Goal: Contribute content: Add original content to the website for others to see

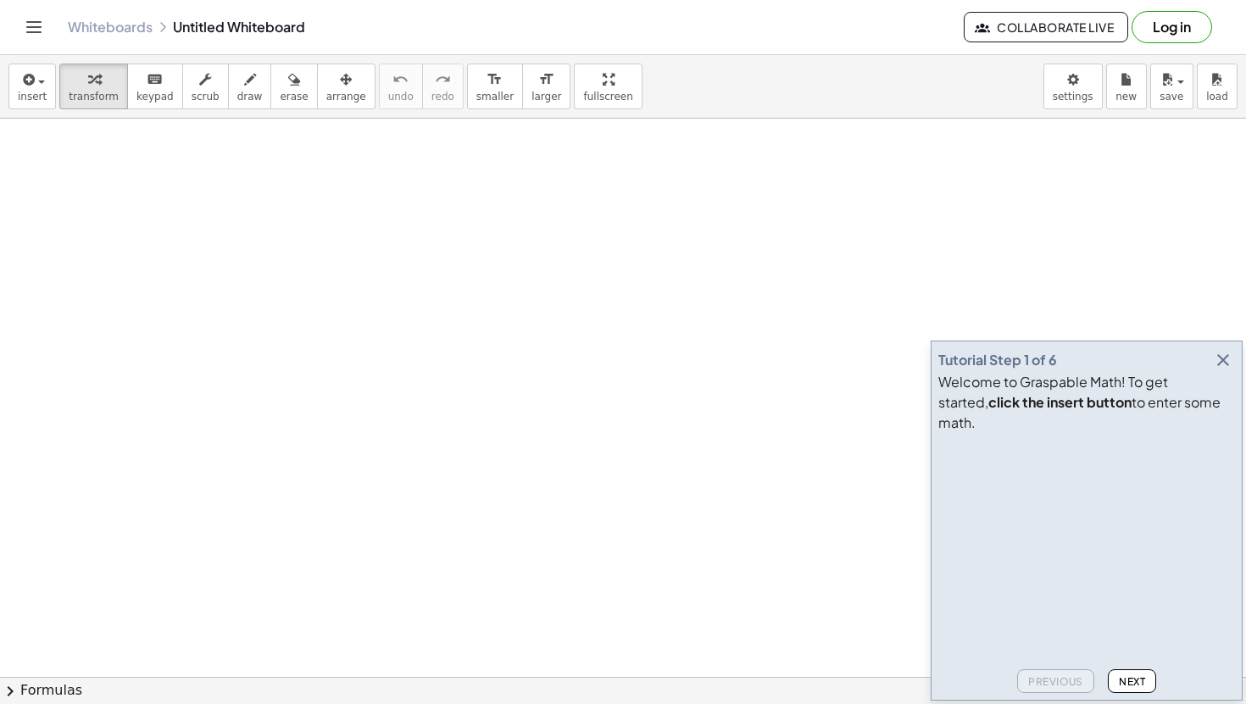
click at [264, 231] on div at bounding box center [623, 677] width 1246 height 1117
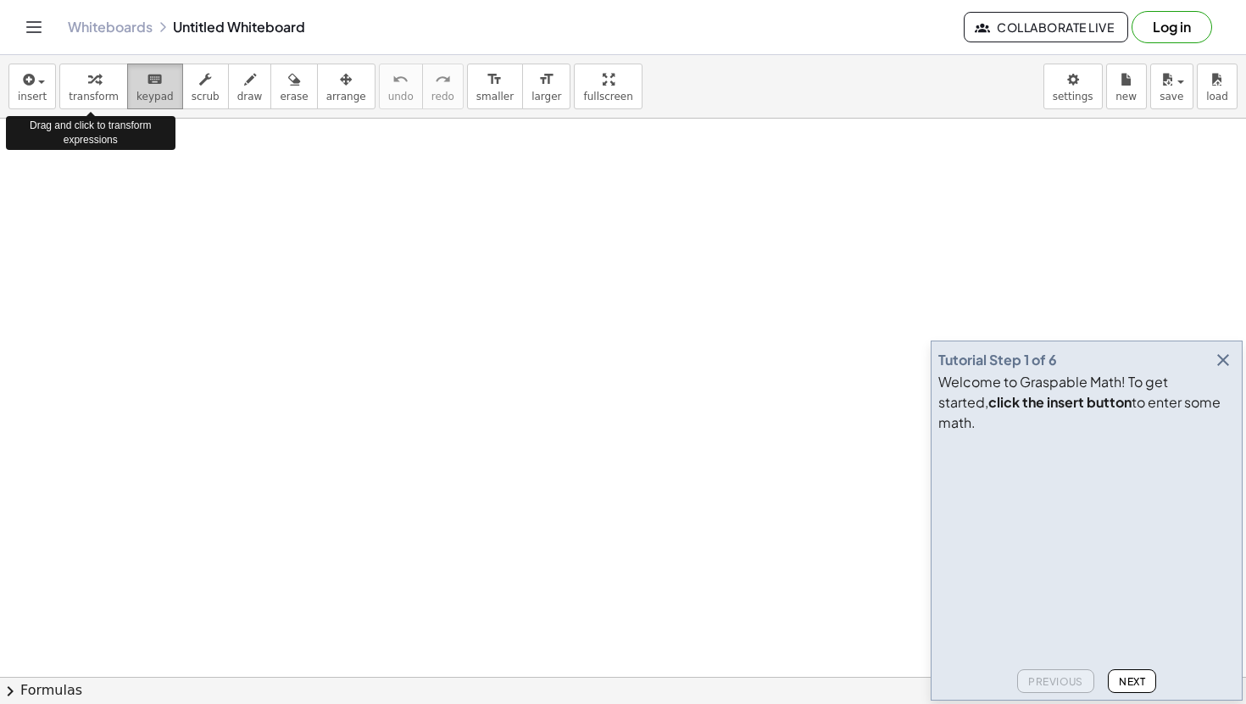
click at [146, 103] on button "keyboard keypad" at bounding box center [155, 87] width 56 height 46
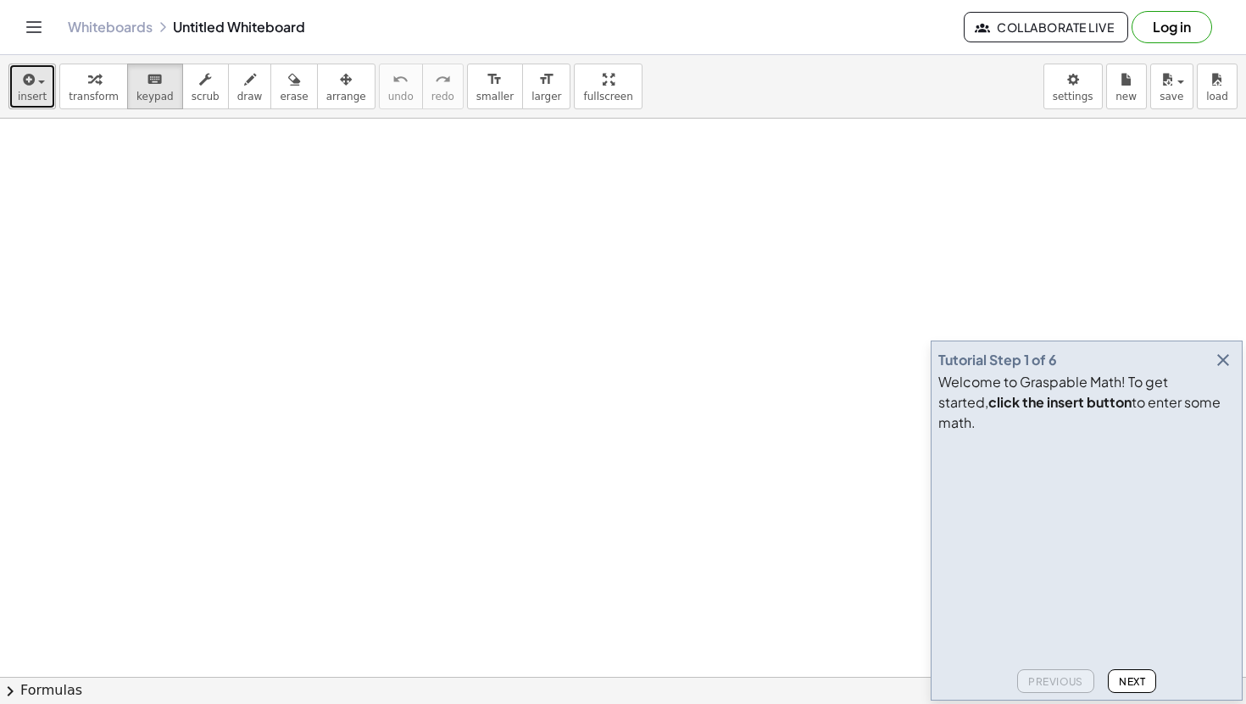
click at [41, 95] on span "insert" at bounding box center [32, 97] width 29 height 12
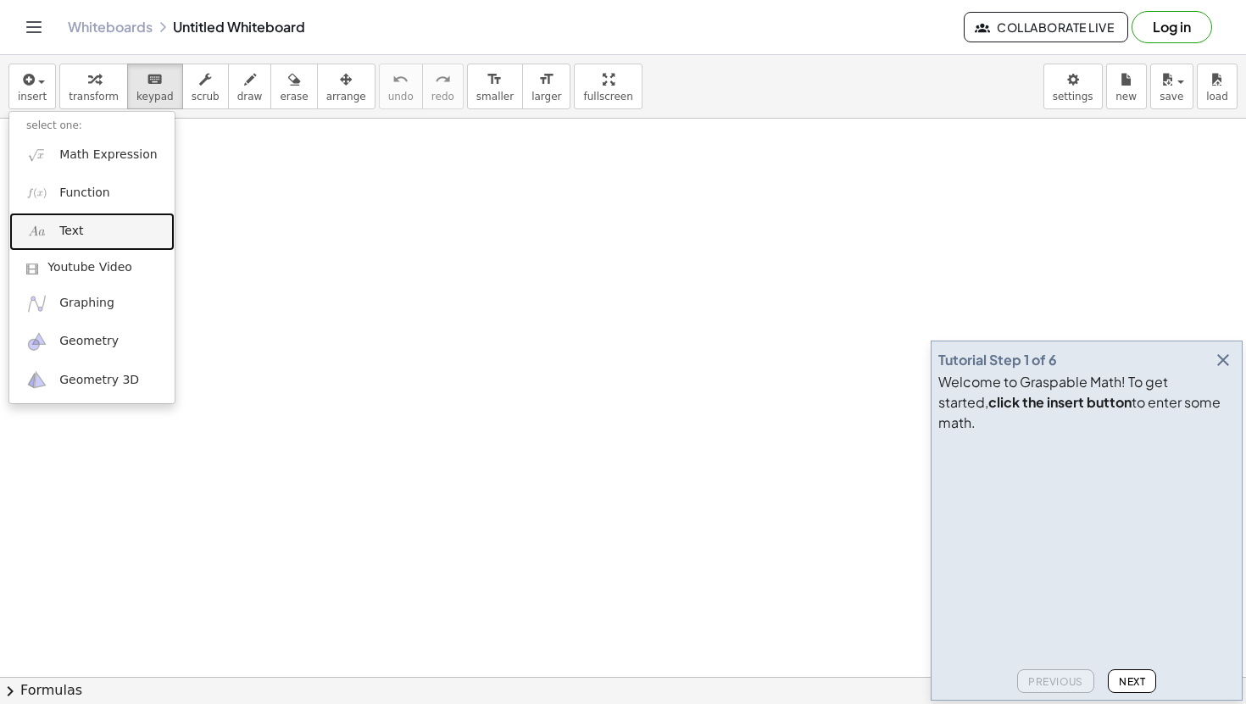
click at [124, 227] on link "Text" at bounding box center [91, 232] width 165 height 38
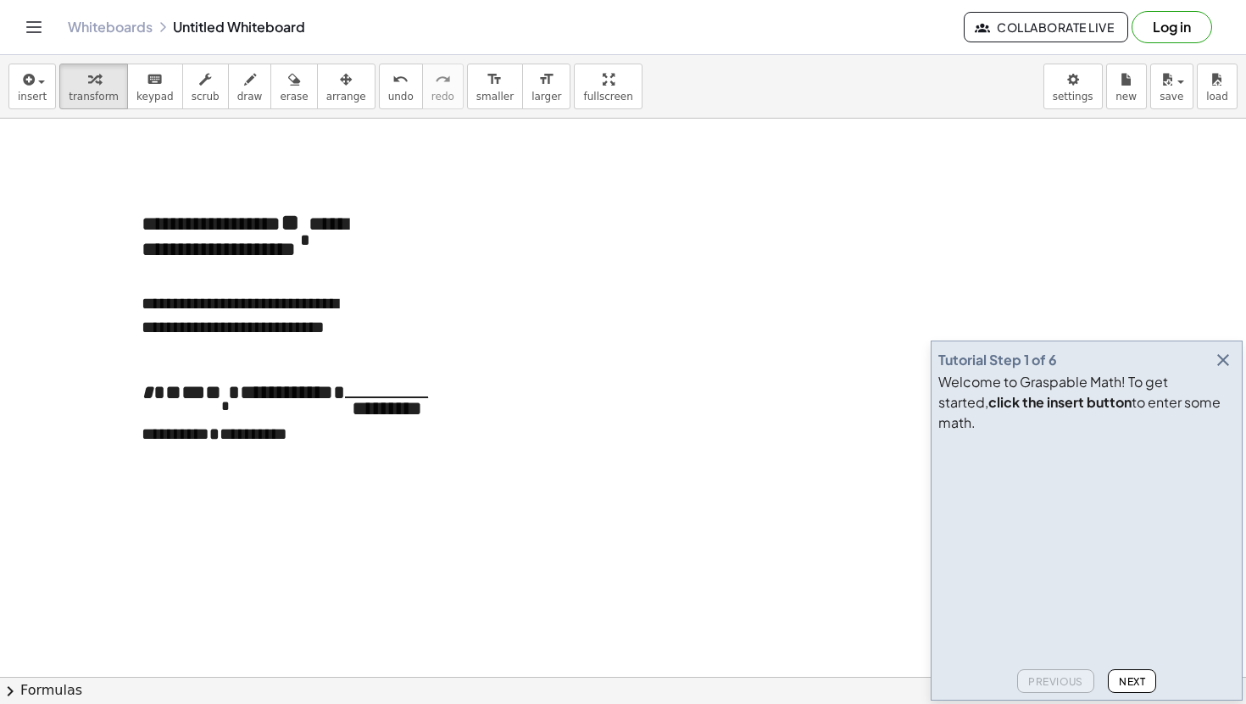
click at [401, 444] on div at bounding box center [623, 677] width 1246 height 1117
click at [136, 82] on div "keyboard" at bounding box center [154, 79] width 37 height 20
click at [16, 86] on button "insert" at bounding box center [31, 87] width 47 height 46
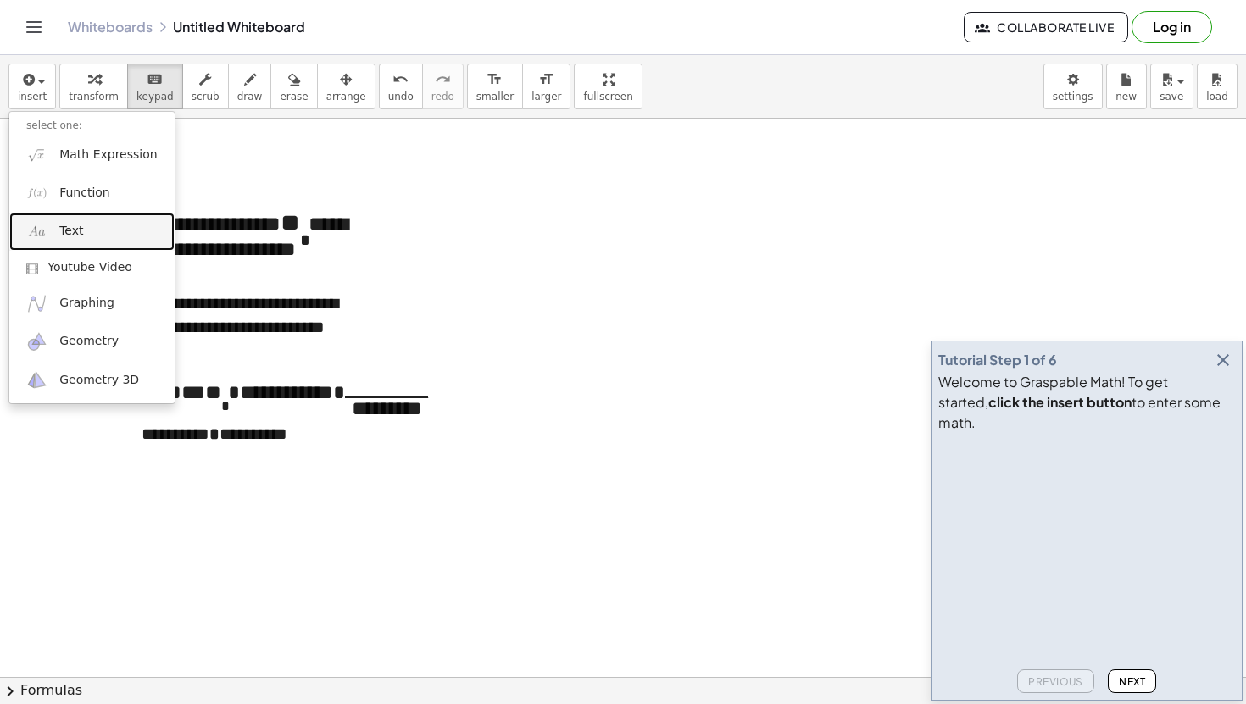
click at [79, 220] on link "Text" at bounding box center [91, 232] width 165 height 38
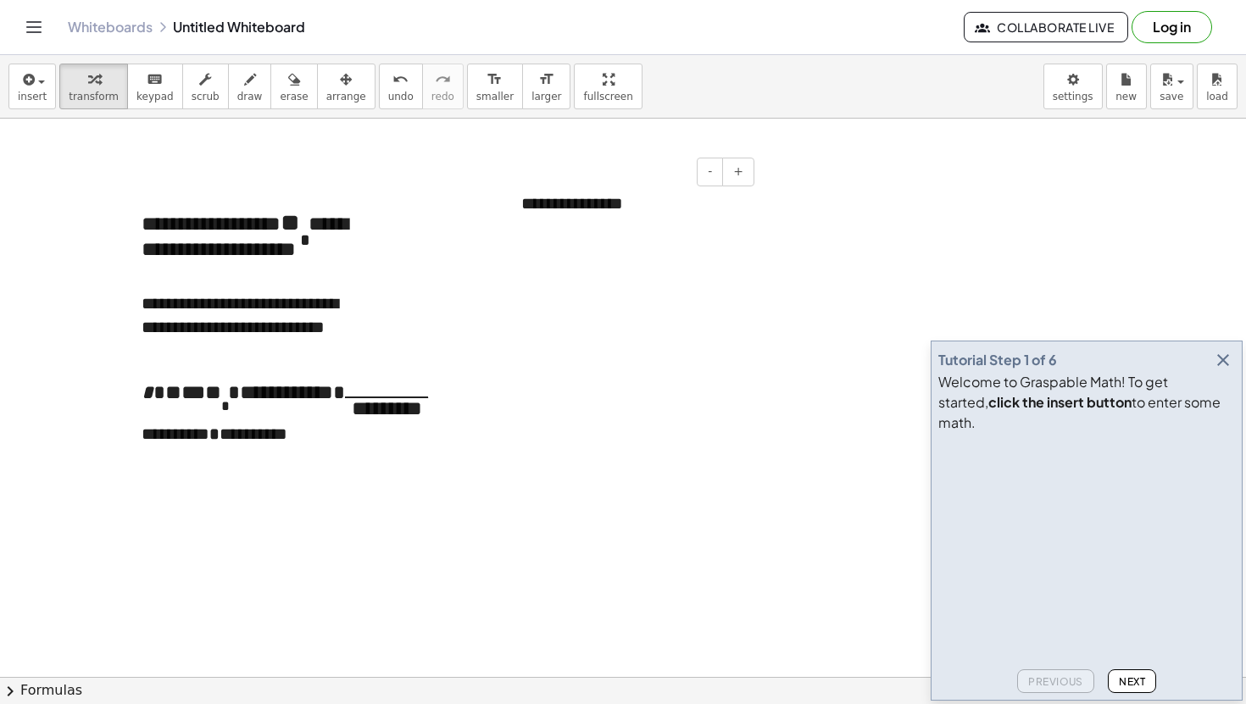
paste div
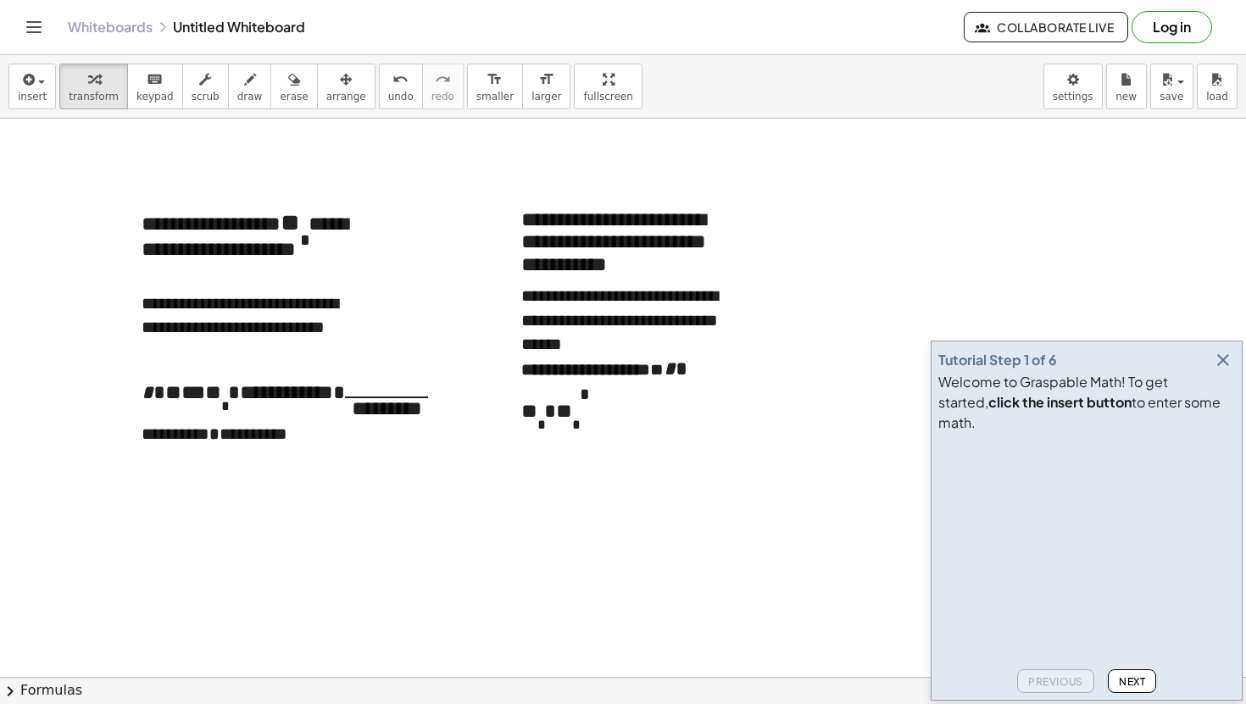
click at [822, 88] on div "insert select one: Math Expression Function Text Youtube Video Graphing Geometr…" at bounding box center [623, 87] width 1246 height 64
click at [30, 97] on span "insert" at bounding box center [32, 97] width 29 height 12
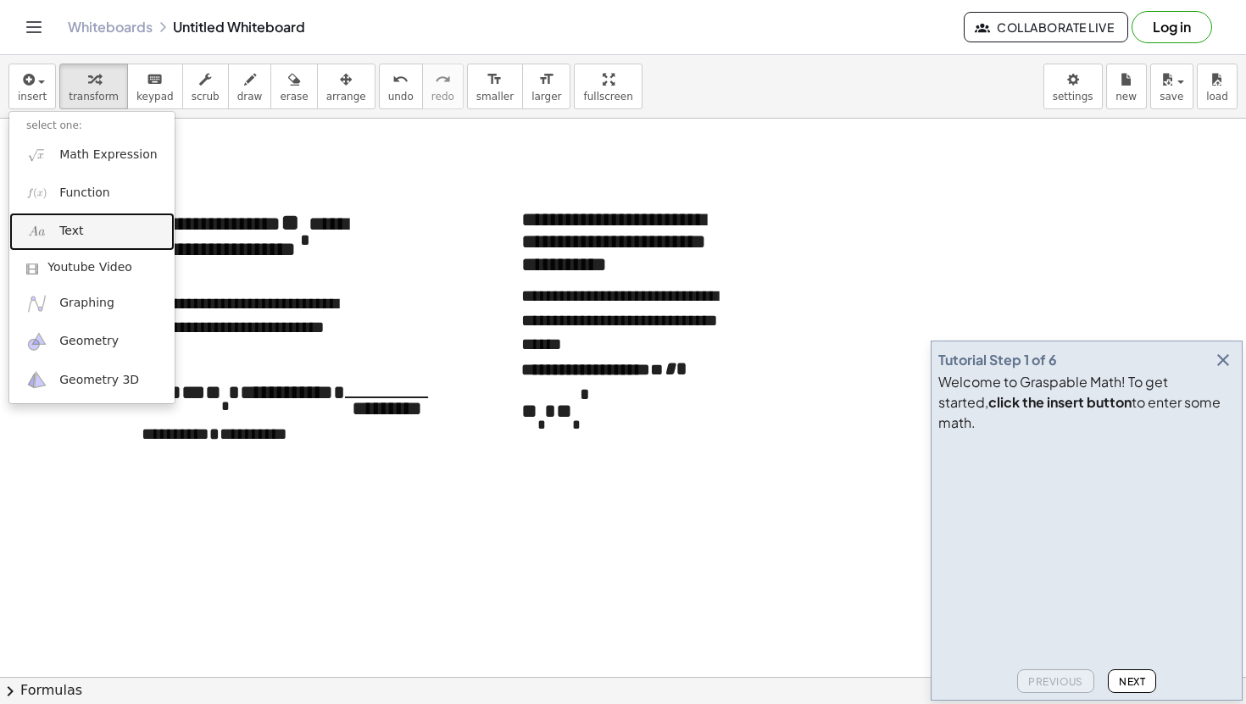
click at [51, 226] on link "Text" at bounding box center [91, 232] width 165 height 38
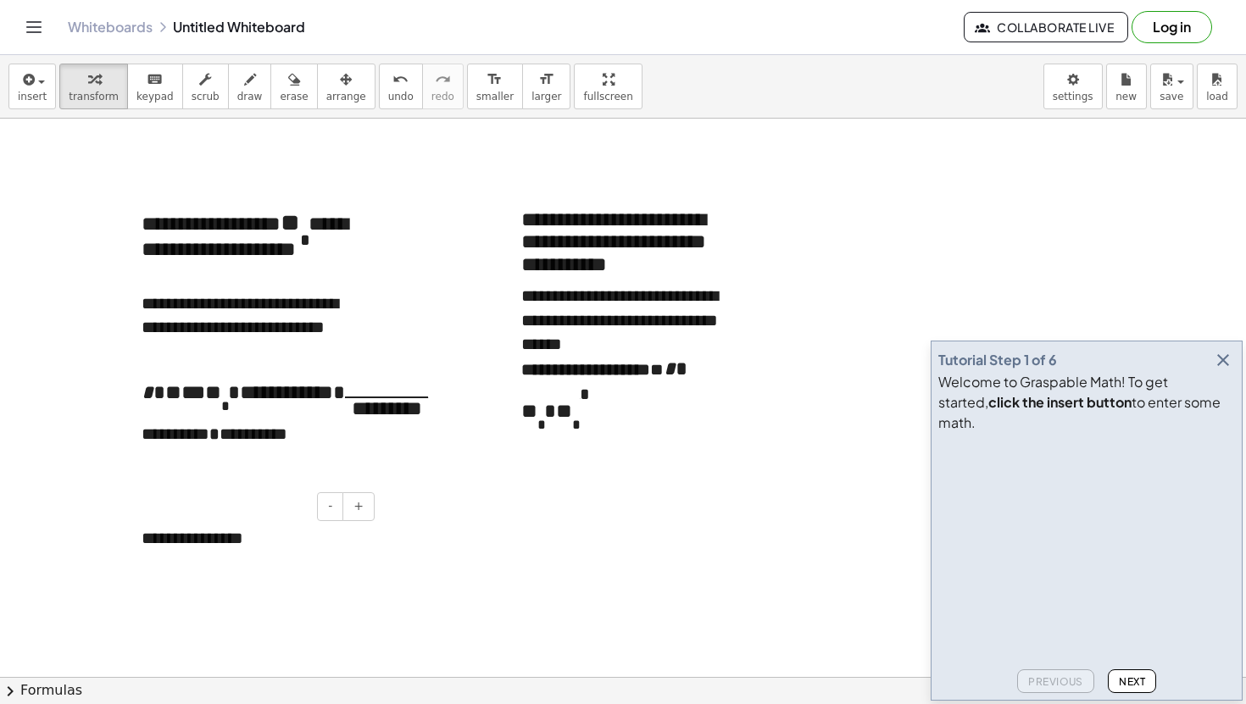
paste div
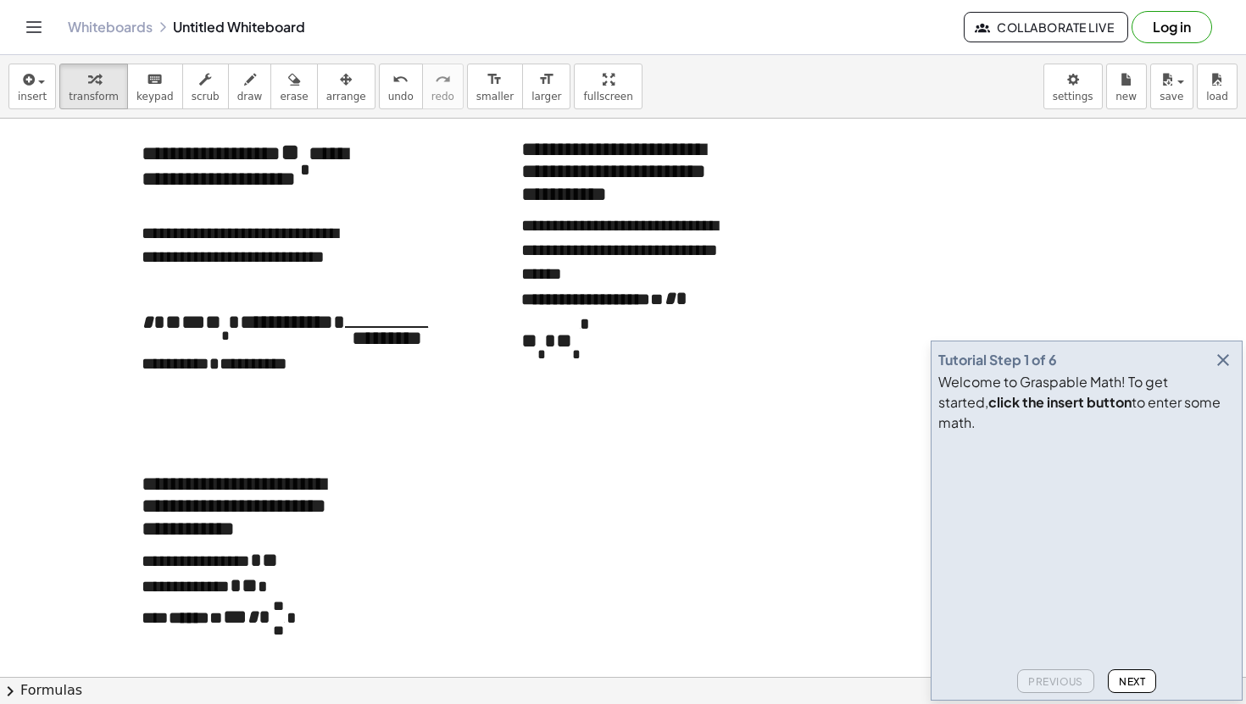
scroll to position [64, 0]
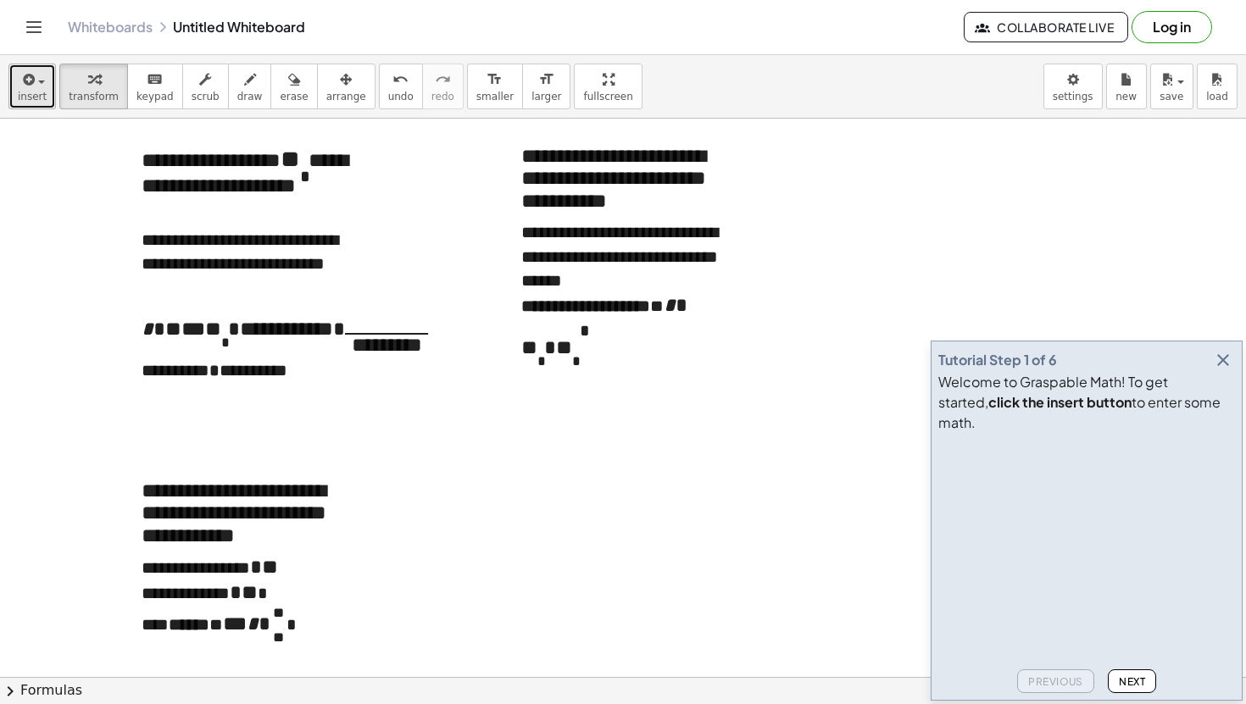
click at [14, 77] on button "insert" at bounding box center [31, 87] width 47 height 46
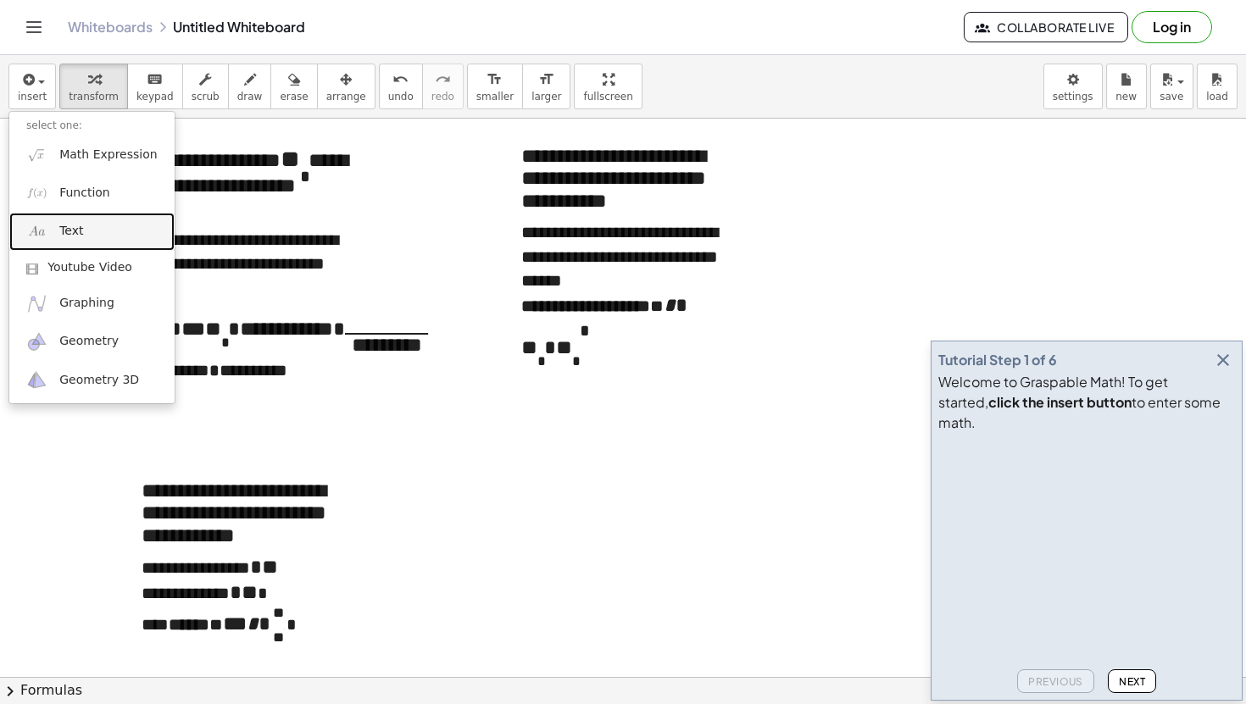
click at [116, 224] on link "Text" at bounding box center [91, 232] width 165 height 38
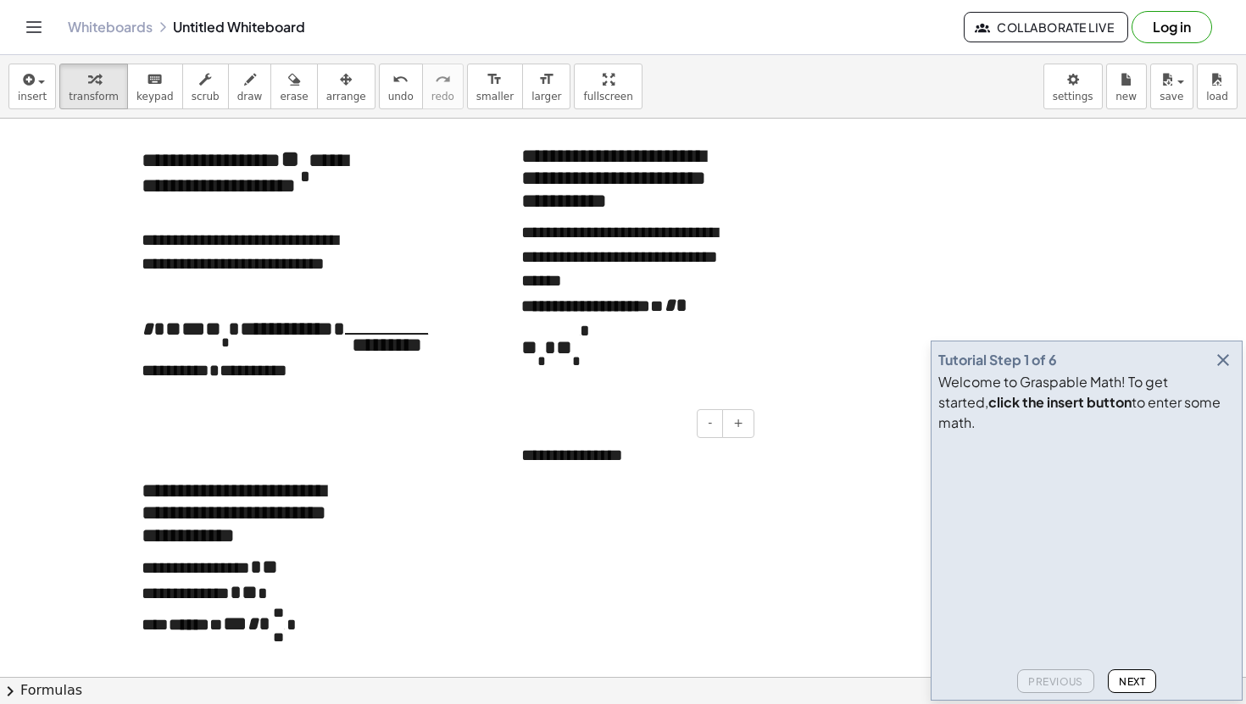
paste div
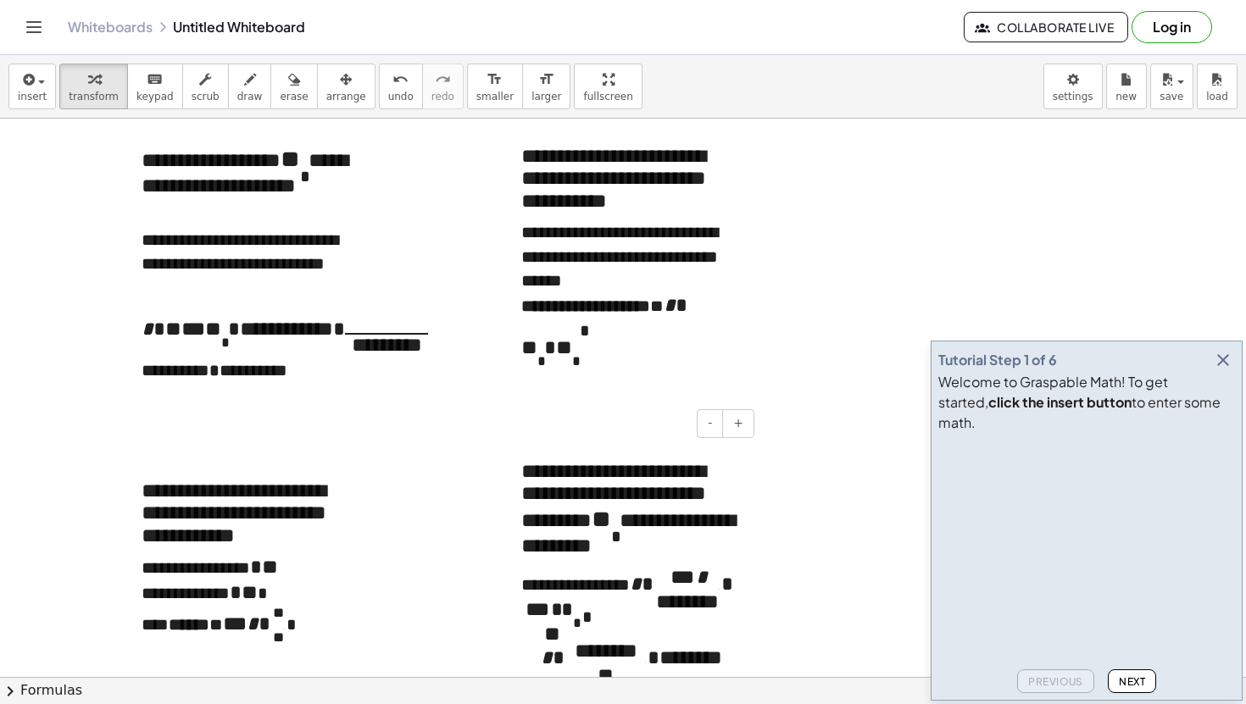
scroll to position [122, 0]
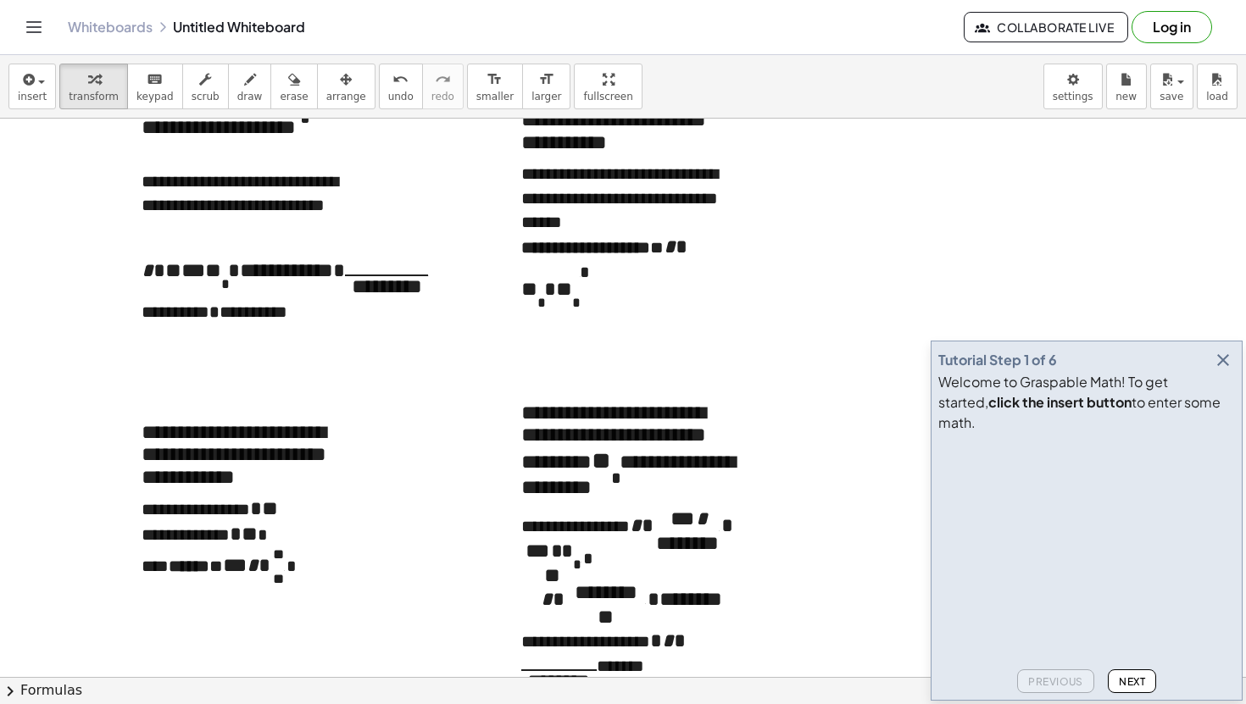
click at [432, 429] on div at bounding box center [623, 555] width 1246 height 1117
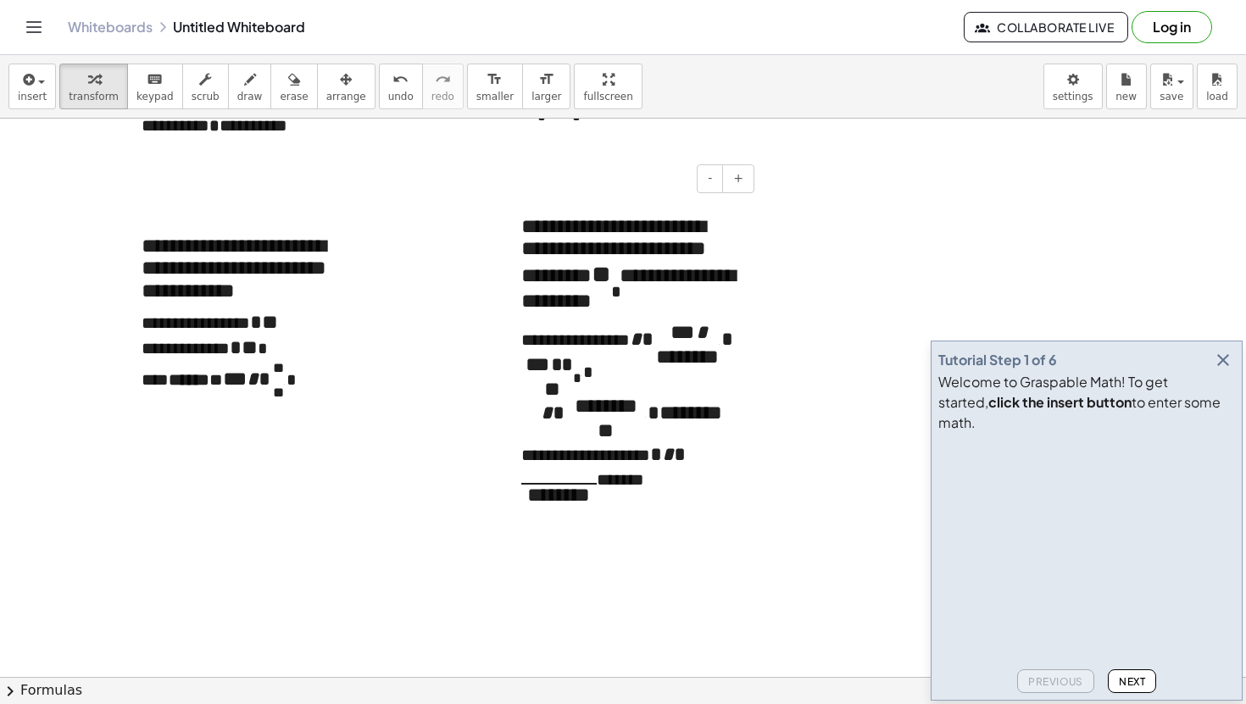
scroll to position [312, 0]
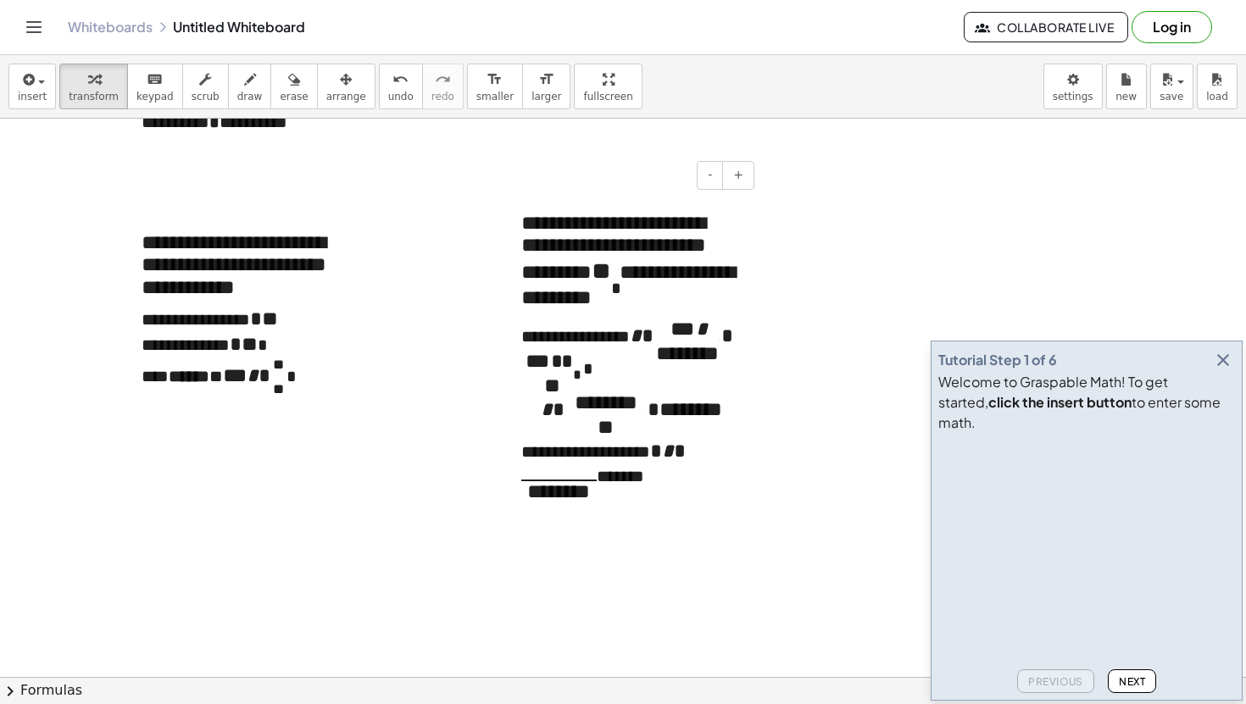
click at [727, 358] on p "**********" at bounding box center [631, 345] width 220 height 57
click at [712, 175] on div at bounding box center [623, 365] width 1246 height 1117
click at [0, 0] on button "-" at bounding box center [0, 0] width 0 height 0
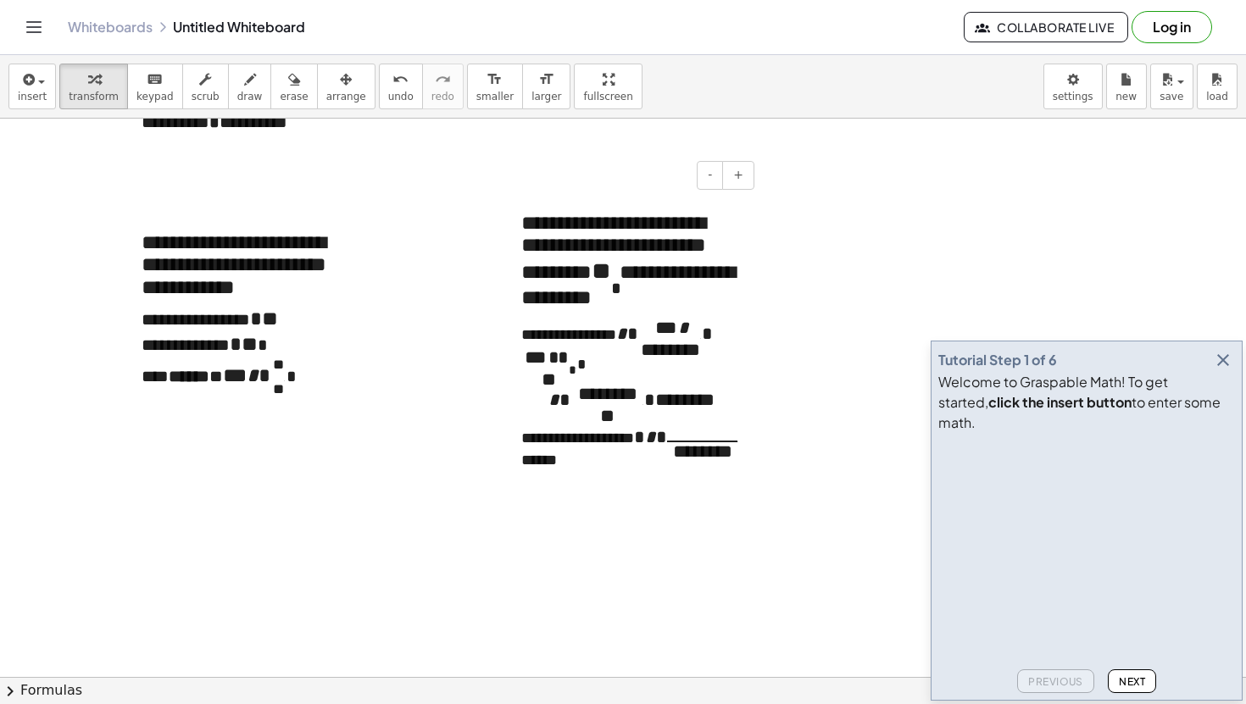
click at [719, 370] on div "**********" at bounding box center [631, 337] width 254 height 319
click at [392, 79] on icon "undo" at bounding box center [400, 79] width 16 height 20
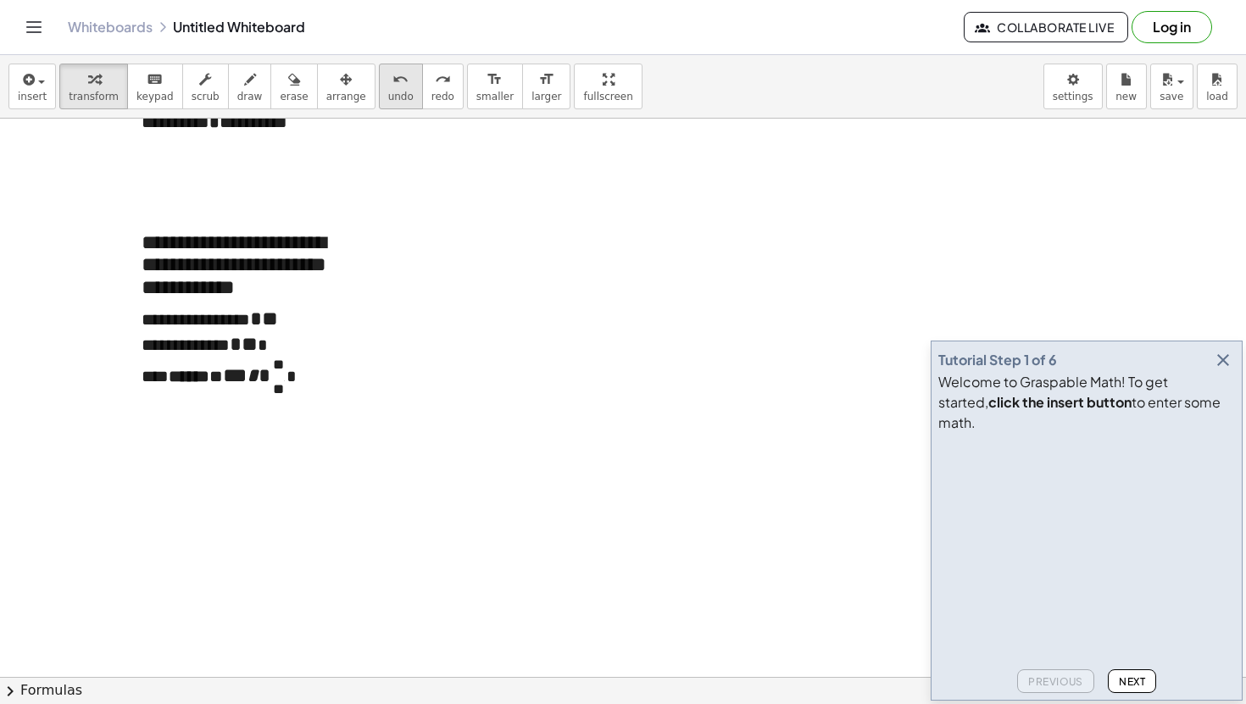
click at [392, 79] on icon "undo" at bounding box center [400, 79] width 16 height 20
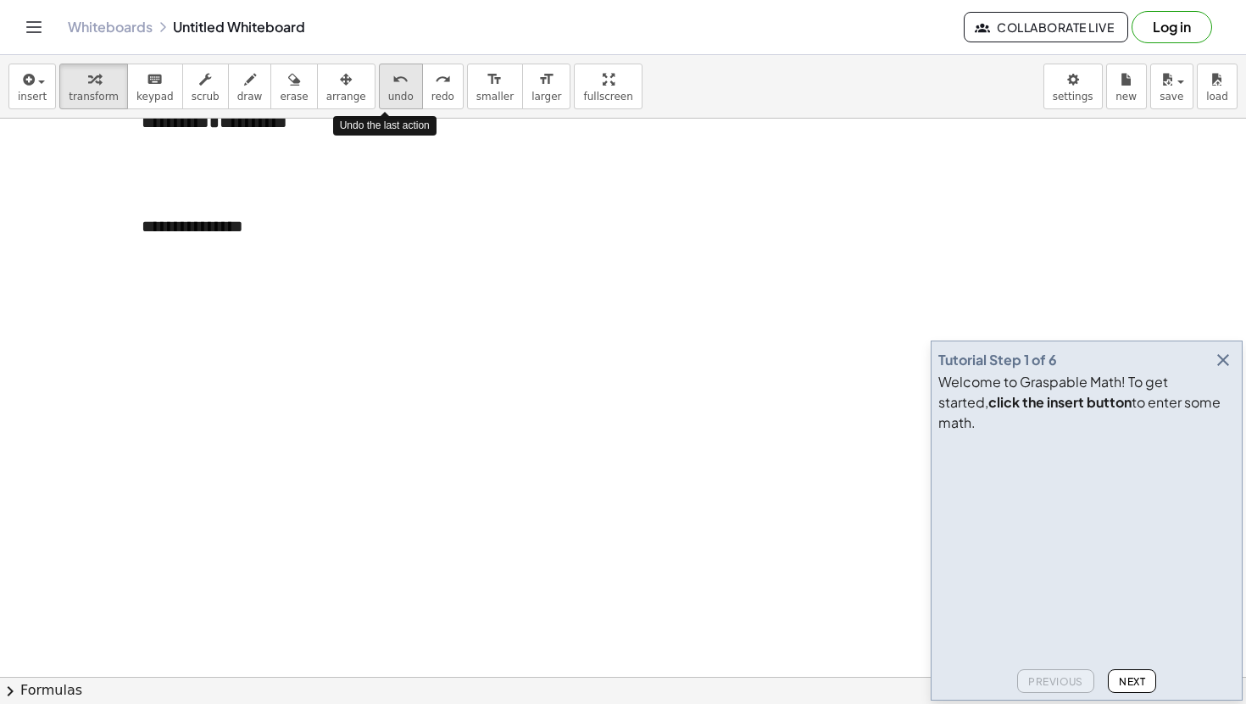
click at [392, 79] on icon "undo" at bounding box center [400, 79] width 16 height 20
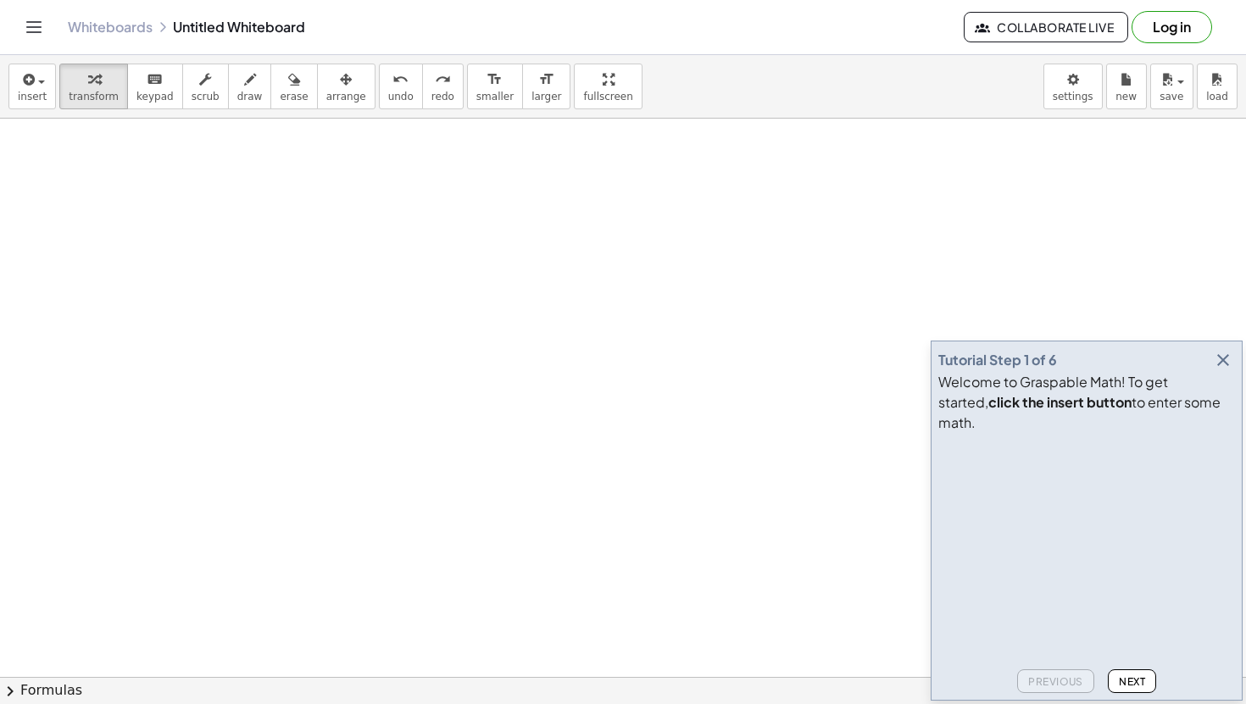
scroll to position [0, 0]
click at [179, 225] on div "**********" at bounding box center [252, 204] width 254 height 58
click at [179, 212] on div "**********" at bounding box center [252, 204] width 254 height 58
